Goal: Information Seeking & Learning: Check status

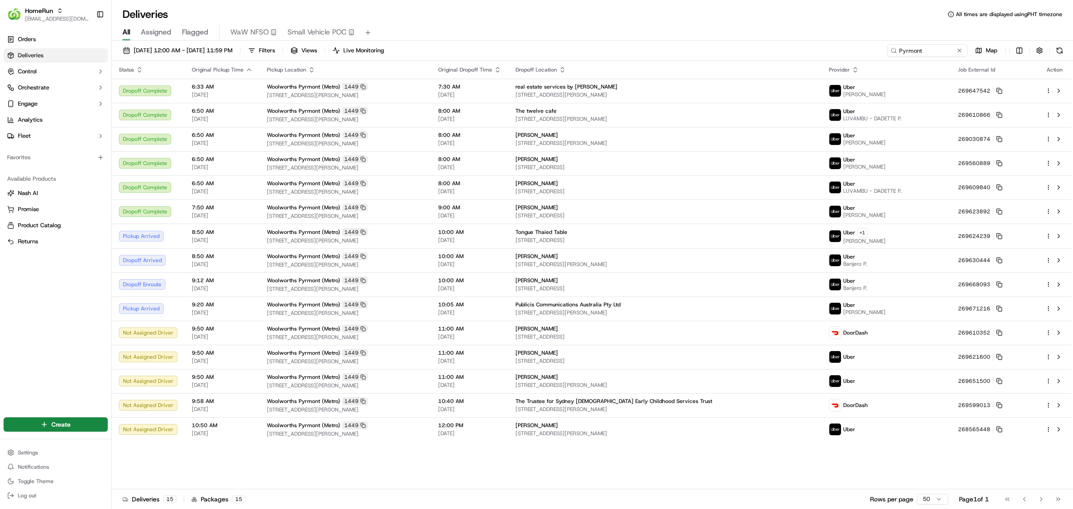
click at [131, 32] on div "All Assigned Flagged WaW NFSO Small Vehicle POC" at bounding box center [593, 33] width 962 height 16
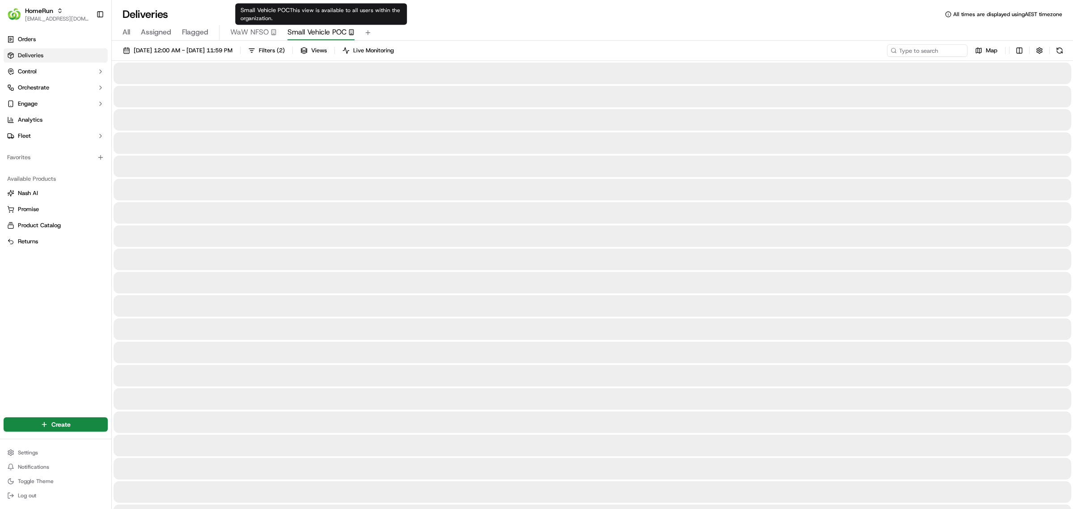
click at [324, 29] on span "Small Vehicle POC" at bounding box center [317, 32] width 59 height 11
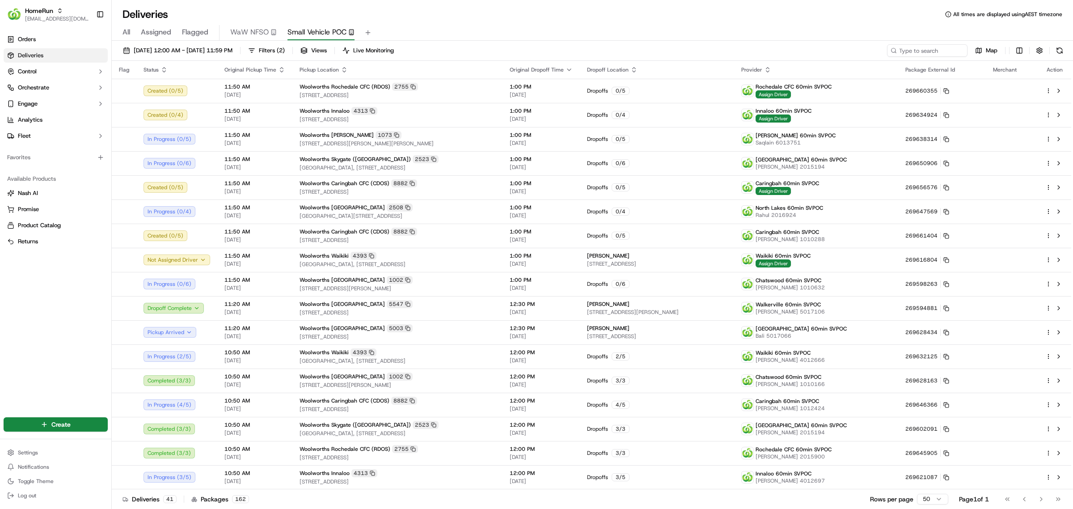
click at [124, 36] on span "All" at bounding box center [127, 32] width 8 height 11
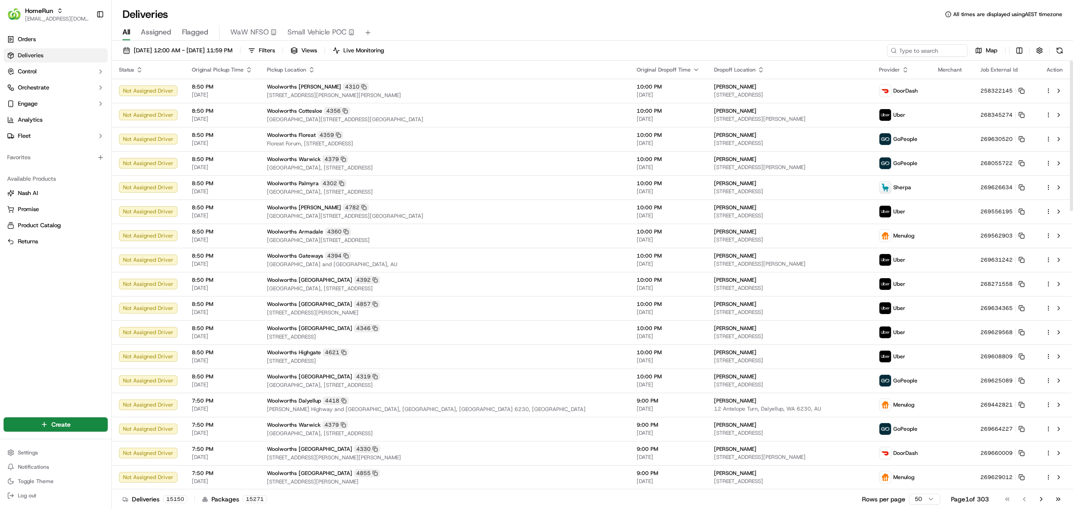
click at [136, 72] on icon "button" at bounding box center [139, 69] width 7 height 7
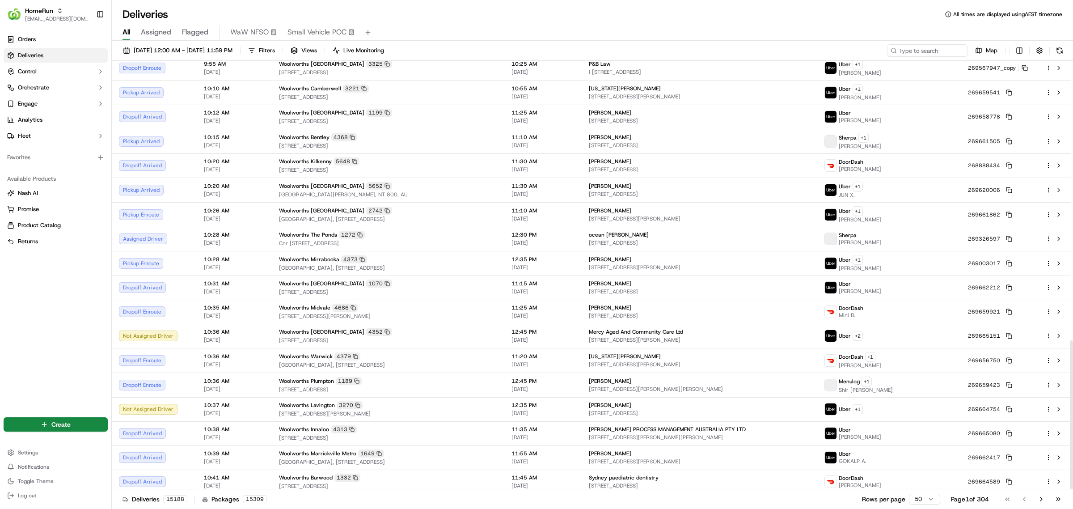
scroll to position [804, 0]
click at [13, 307] on div "Orders Deliveries Control Orchestrate Engage Analytics Fleet Favorites Availabl…" at bounding box center [55, 219] width 111 height 380
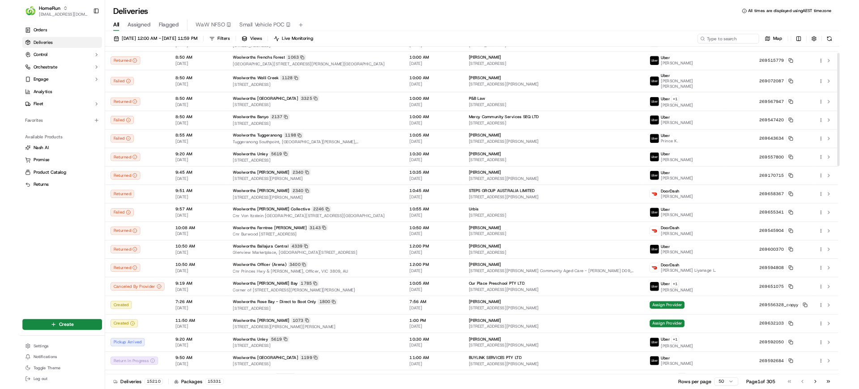
scroll to position [0, 0]
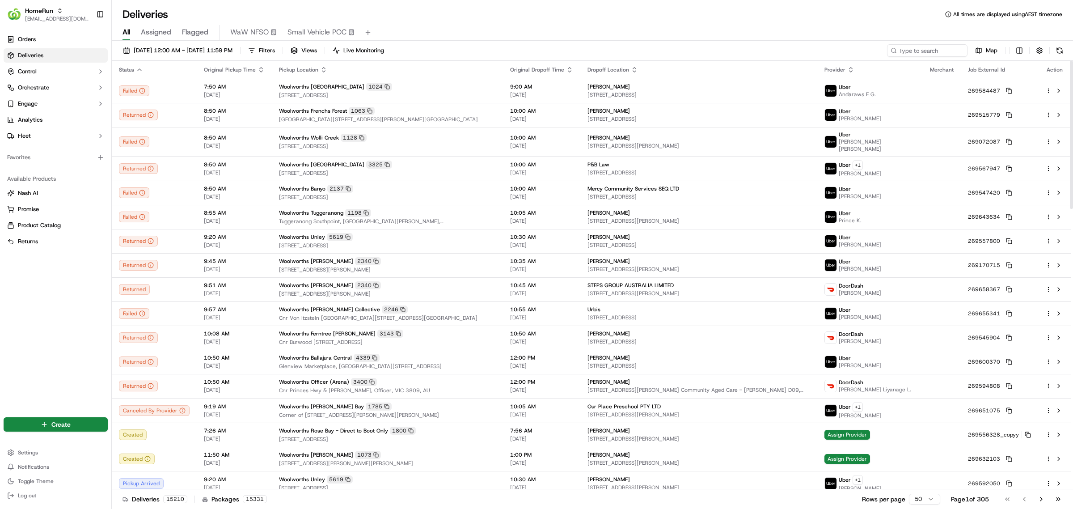
click at [140, 72] on icon "button" at bounding box center [139, 69] width 7 height 7
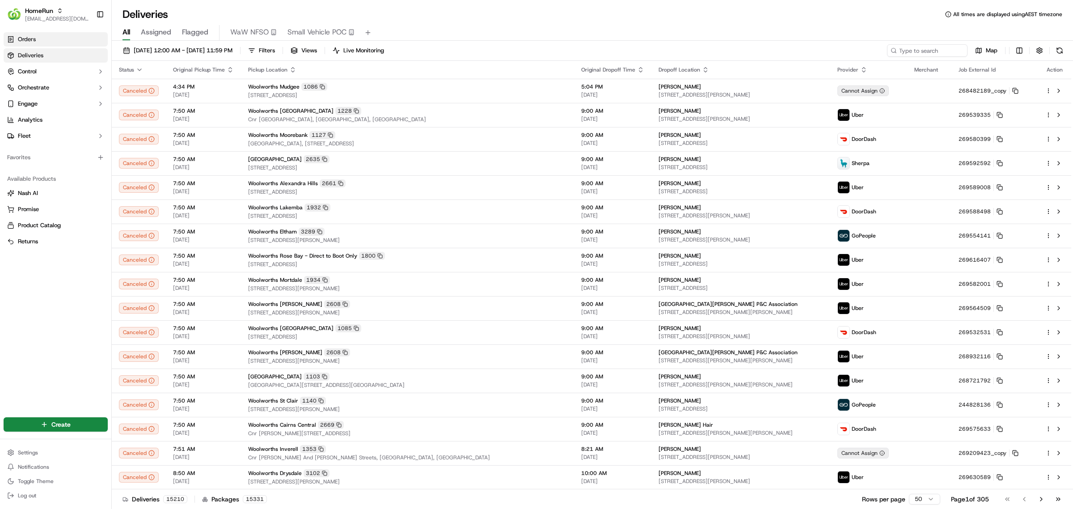
click at [31, 42] on span "Orders" at bounding box center [27, 39] width 18 height 8
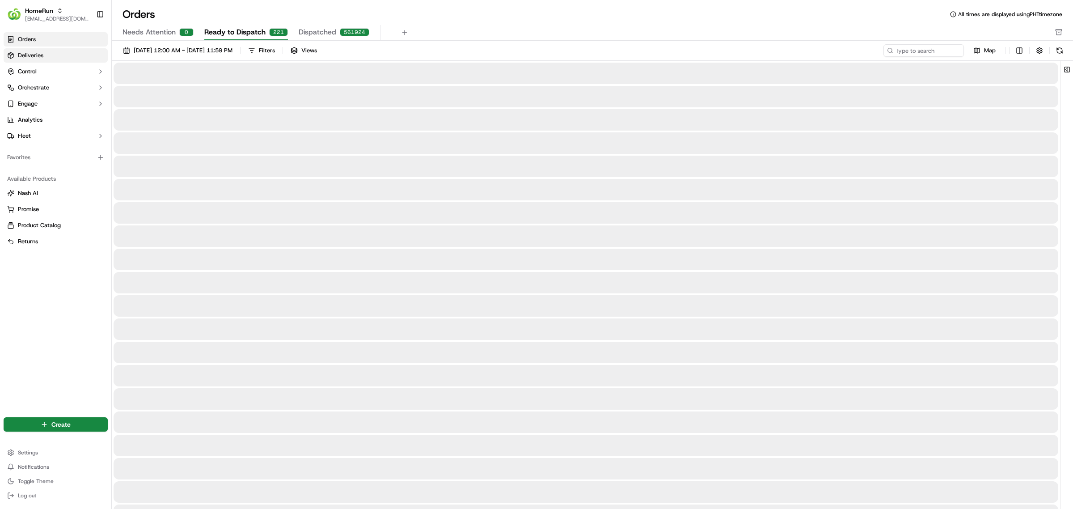
click at [32, 59] on span "Deliveries" at bounding box center [30, 55] width 25 height 8
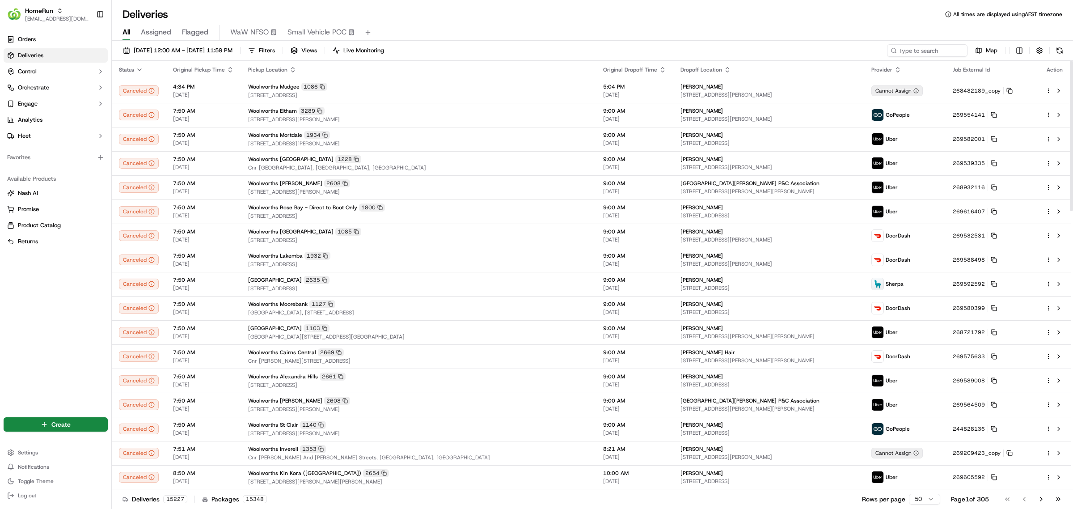
click at [439, 18] on div "Deliveries All times are displayed using AEST timezone" at bounding box center [593, 14] width 962 height 14
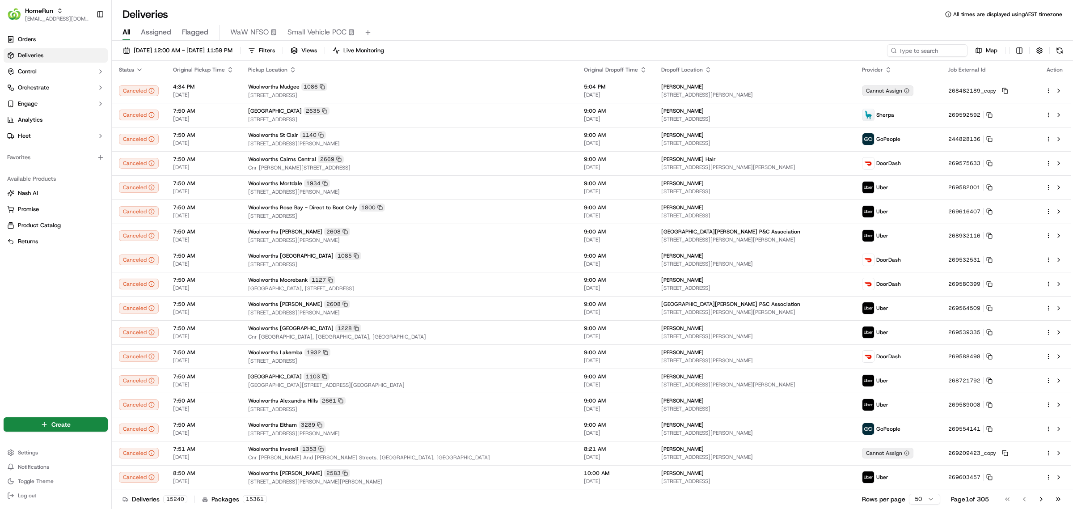
click at [461, 25] on div "All Assigned Flagged WaW NFSO Small Vehicle POC" at bounding box center [593, 33] width 962 height 16
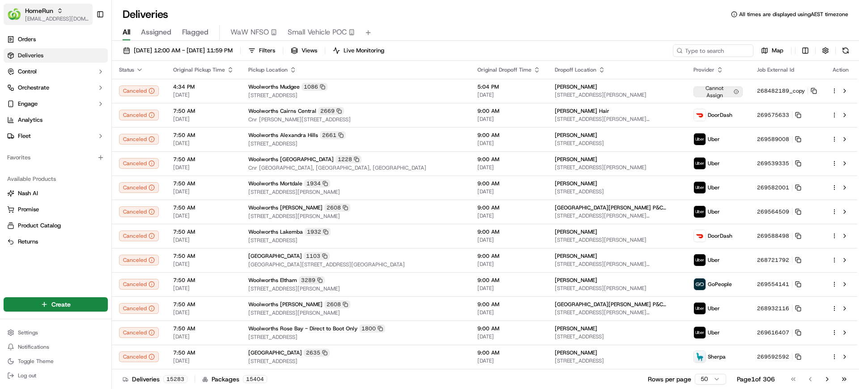
click at [52, 11] on span "HomeRun" at bounding box center [39, 10] width 28 height 9
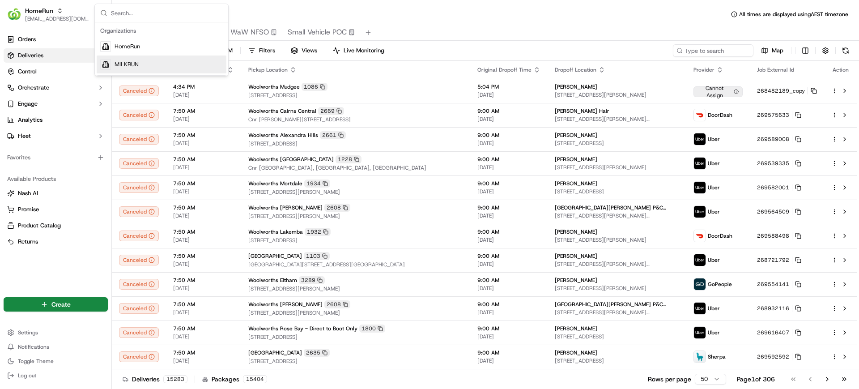
click at [125, 63] on span "MILKRUN" at bounding box center [126, 64] width 24 height 8
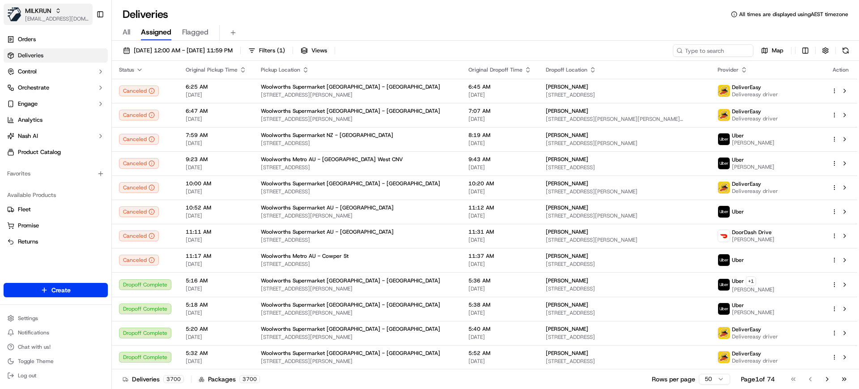
click at [45, 21] on span "[EMAIL_ADDRESS][DOMAIN_NAME]" at bounding box center [57, 18] width 64 height 7
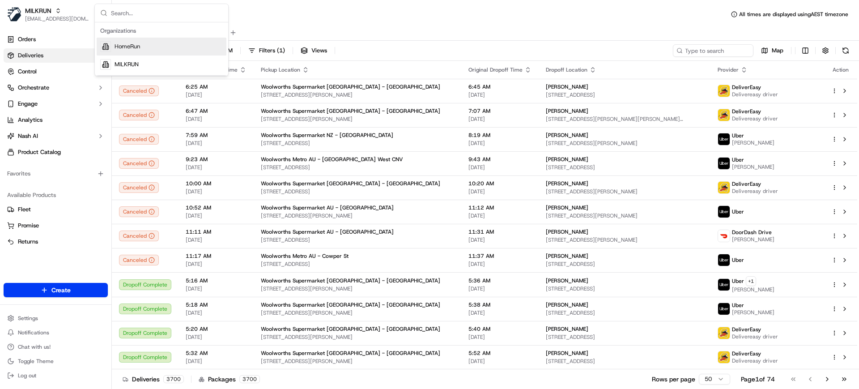
drag, startPoint x: 446, startPoint y: 22, endPoint x: 492, endPoint y: 1, distance: 50.9
click at [446, 22] on div "All Assigned Flagged" at bounding box center [485, 30] width 747 height 19
click at [531, 22] on div "All Assigned Flagged" at bounding box center [485, 30] width 747 height 19
